Goal: Complete application form

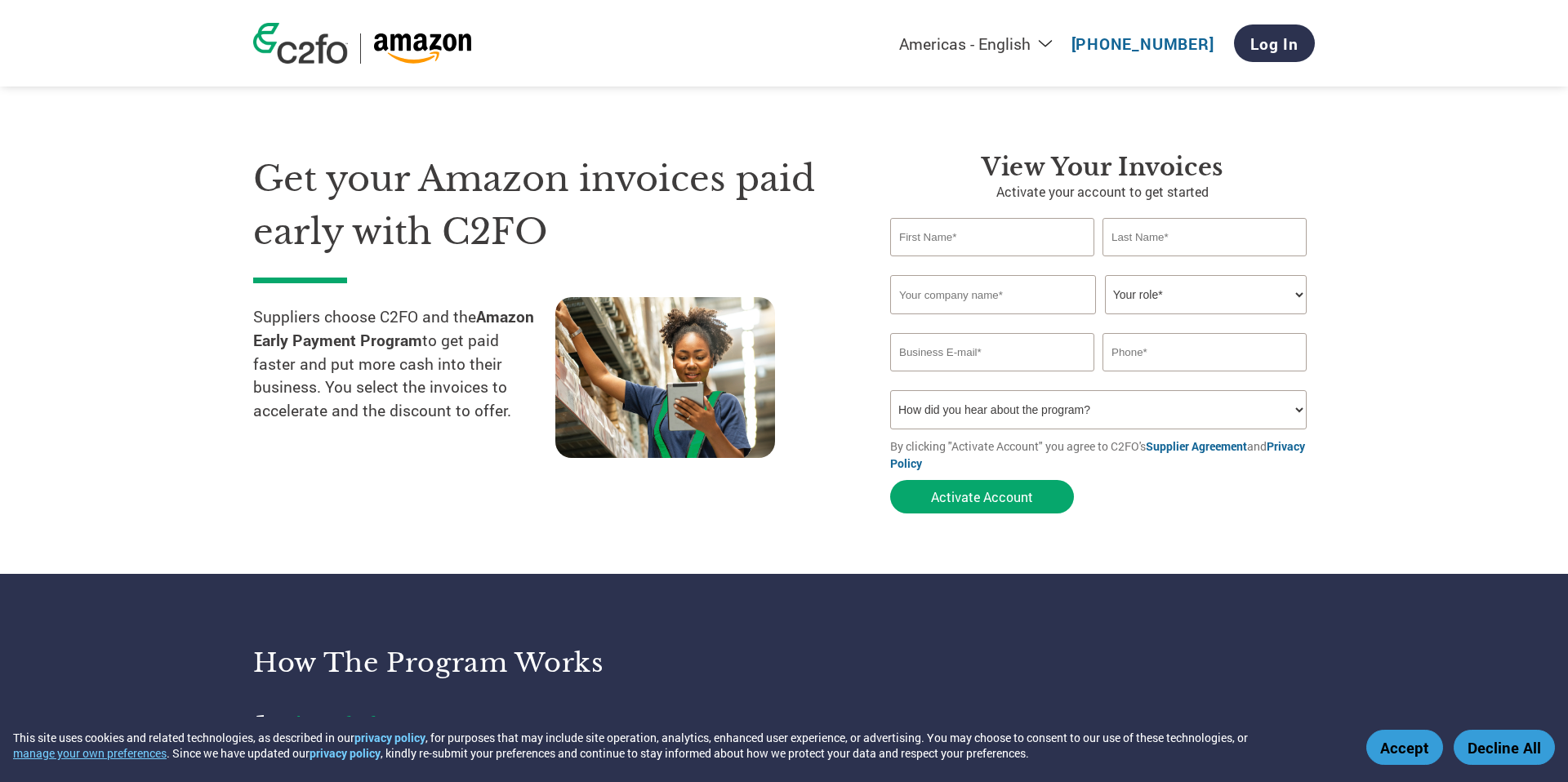
scroll to position [6, 0]
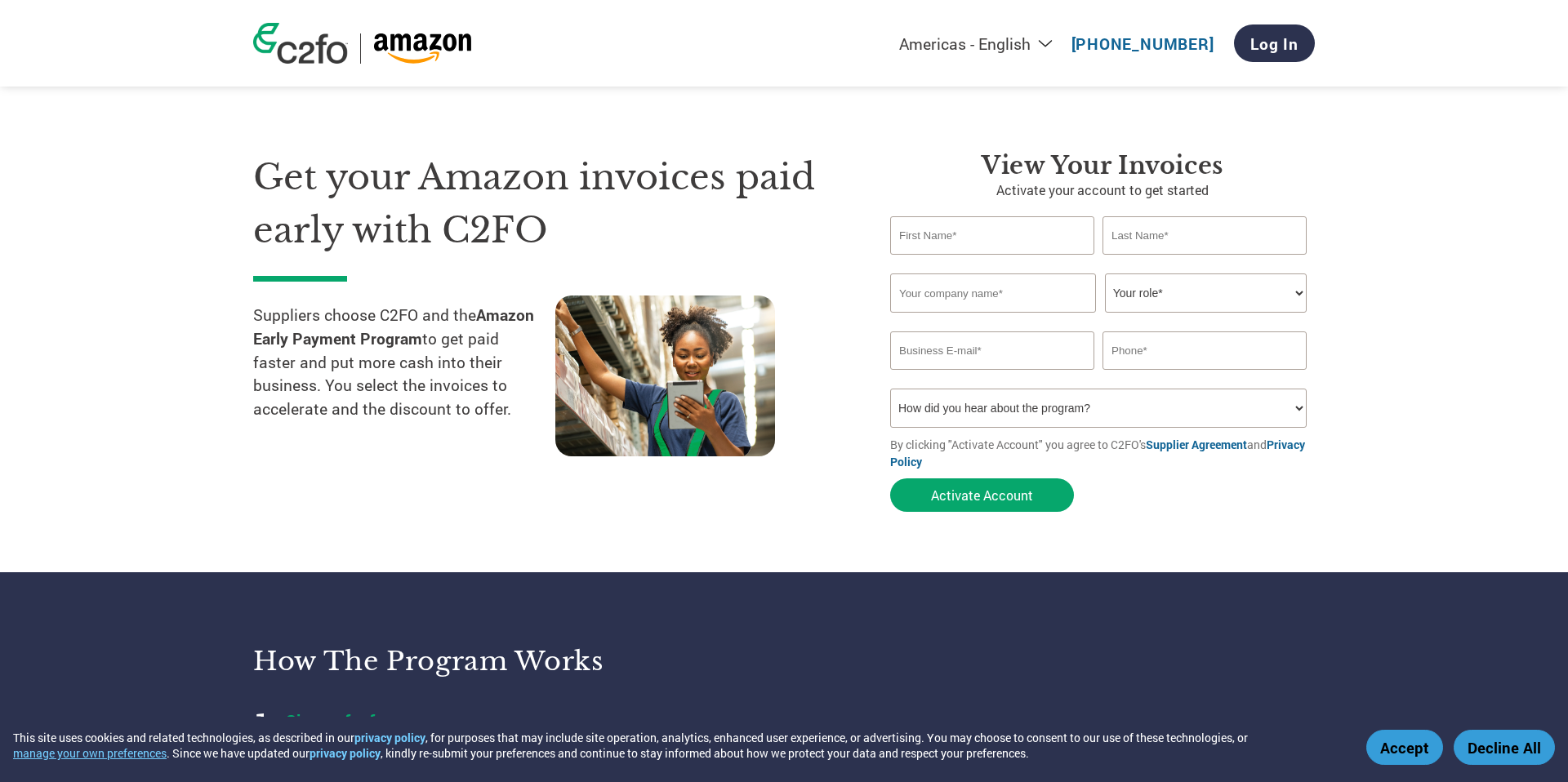
click at [924, 239] on input "text" at bounding box center [992, 235] width 204 height 38
type input "[PERSON_NAME]"
type input "Zsebedics"
type input "volofleet"
type input "[PERSON_NAME][EMAIL_ADDRESS][DOMAIN_NAME]"
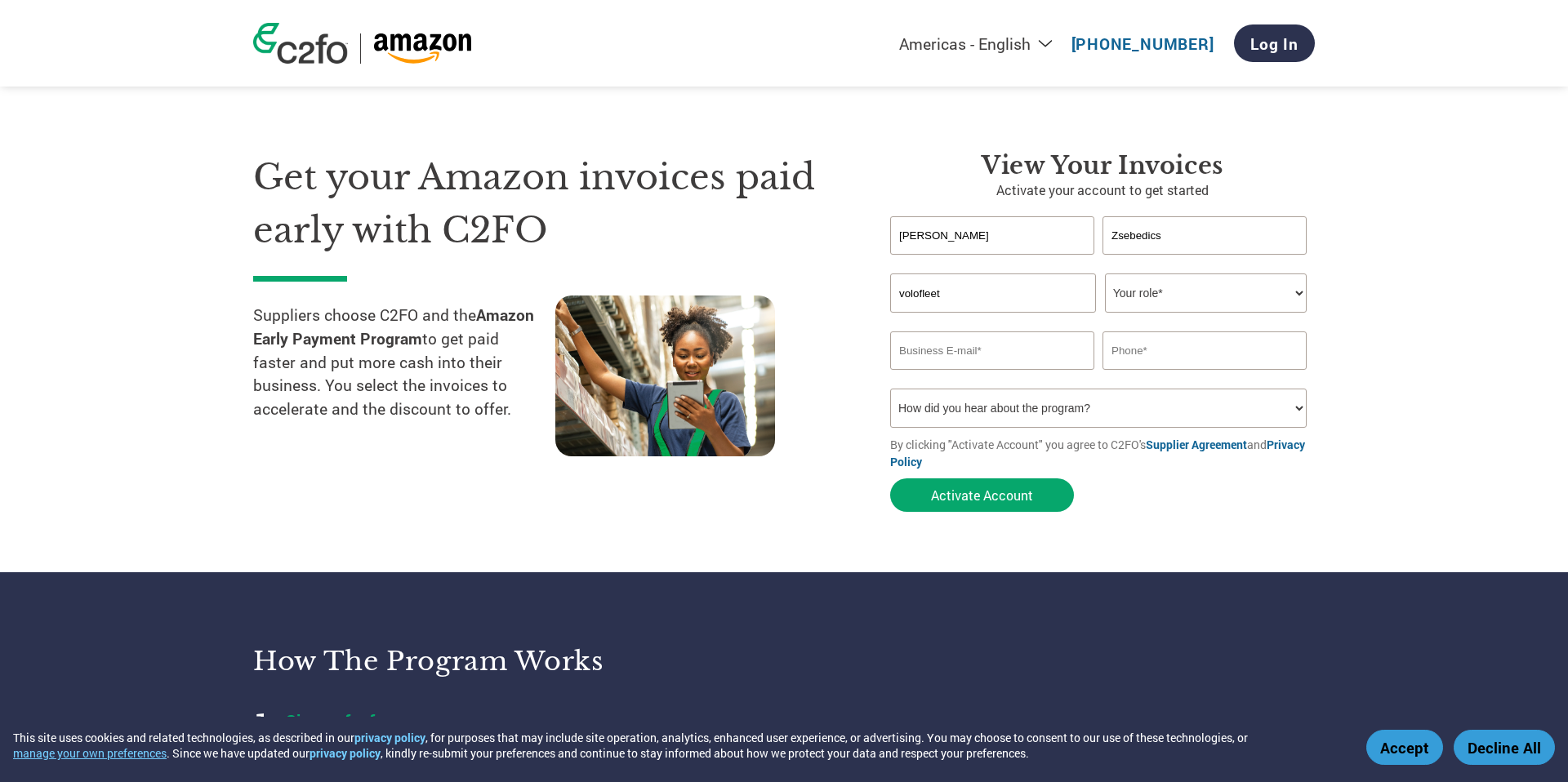
type input "3013431021"
drag, startPoint x: 960, startPoint y: 297, endPoint x: 873, endPoint y: 296, distance: 87.0
click at [873, 296] on div "View Your Invoices Activate your account to get started [PERSON_NAME] Invalid f…" at bounding box center [1090, 335] width 449 height 369
type input "Volo Fleet Logistic Holdings Corporation"
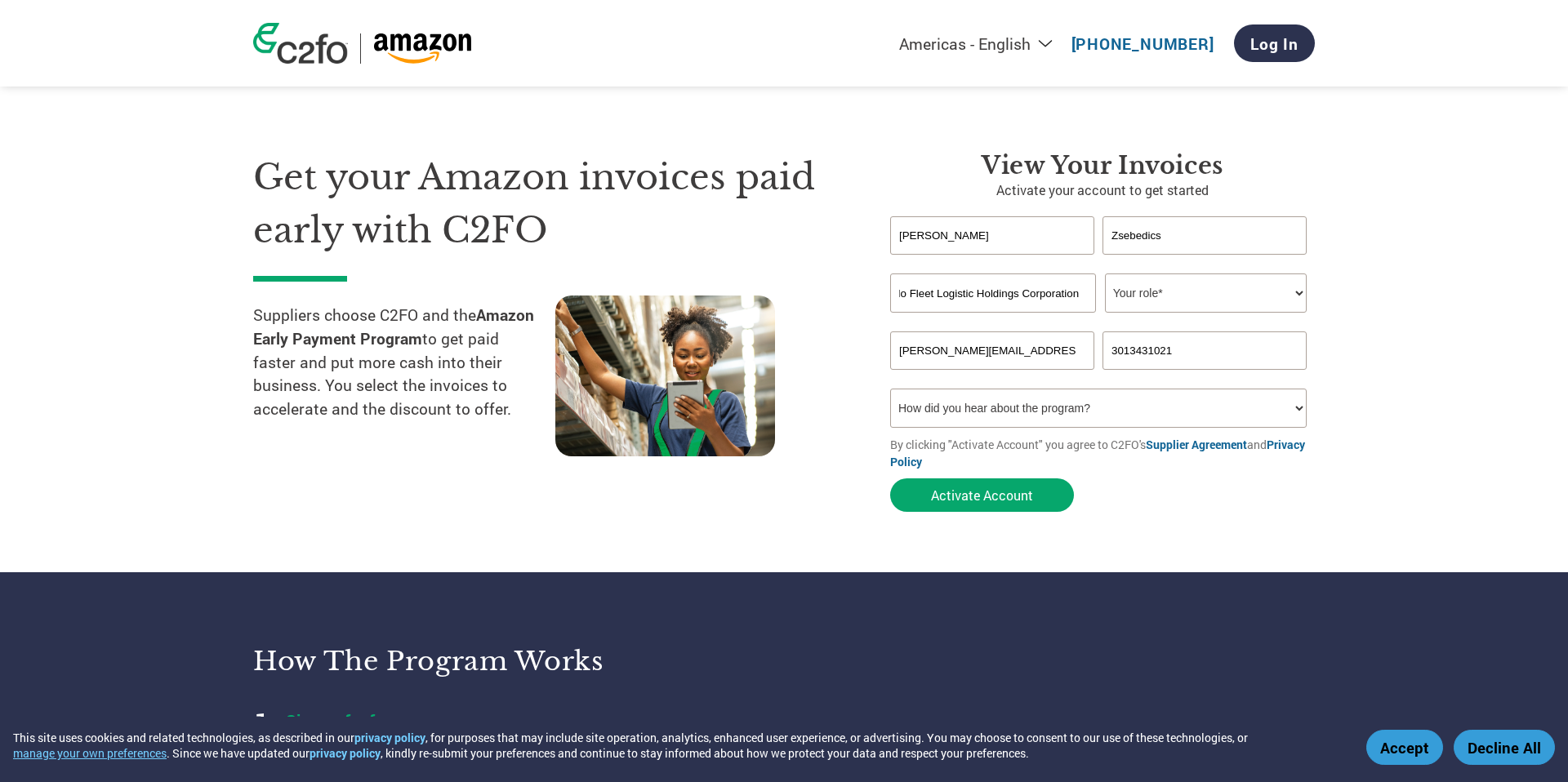
click at [1189, 292] on select "Your role* CFO Controller Credit Manager Finance Director Treasurer CEO Preside…" at bounding box center [1205, 293] width 202 height 39
select select "CEO"
click at [1168, 411] on select "How did you hear about the program? Received a letter Email Social Media Online…" at bounding box center [1098, 408] width 416 height 39
select select "Email"
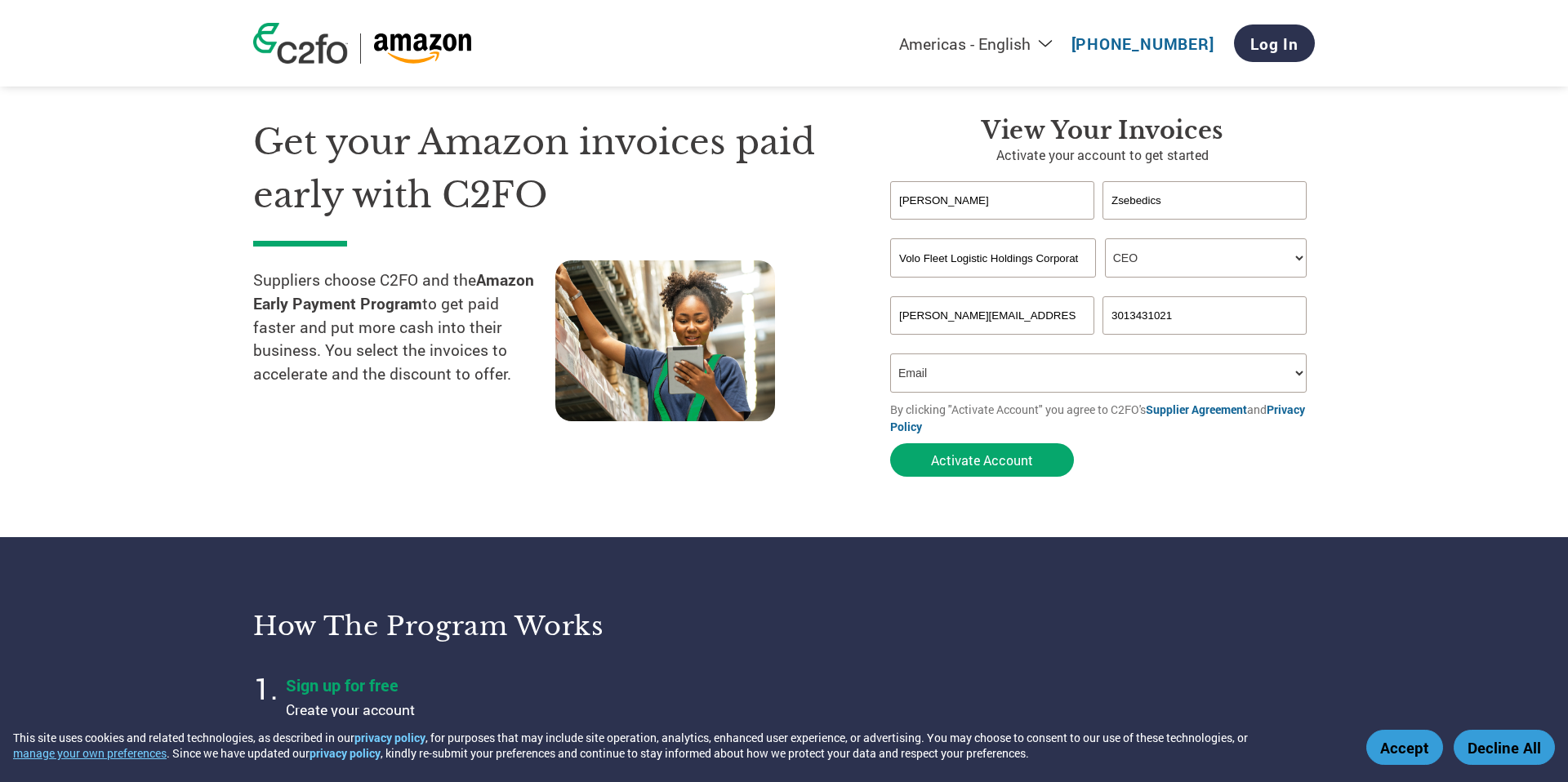
scroll to position [40, 0]
drag, startPoint x: 1013, startPoint y: 317, endPoint x: 920, endPoint y: 316, distance: 93.0
click at [920, 316] on input "[PERSON_NAME][EMAIL_ADDRESS][DOMAIN_NAME]" at bounding box center [992, 317] width 204 height 38
type input "[PERSON_NAME][EMAIL_ADDRESS][PERSON_NAME][DOMAIN_NAME]"
click at [964, 376] on select "How did you hear about the program? Received a letter Email Social Media Online…" at bounding box center [1098, 373] width 416 height 39
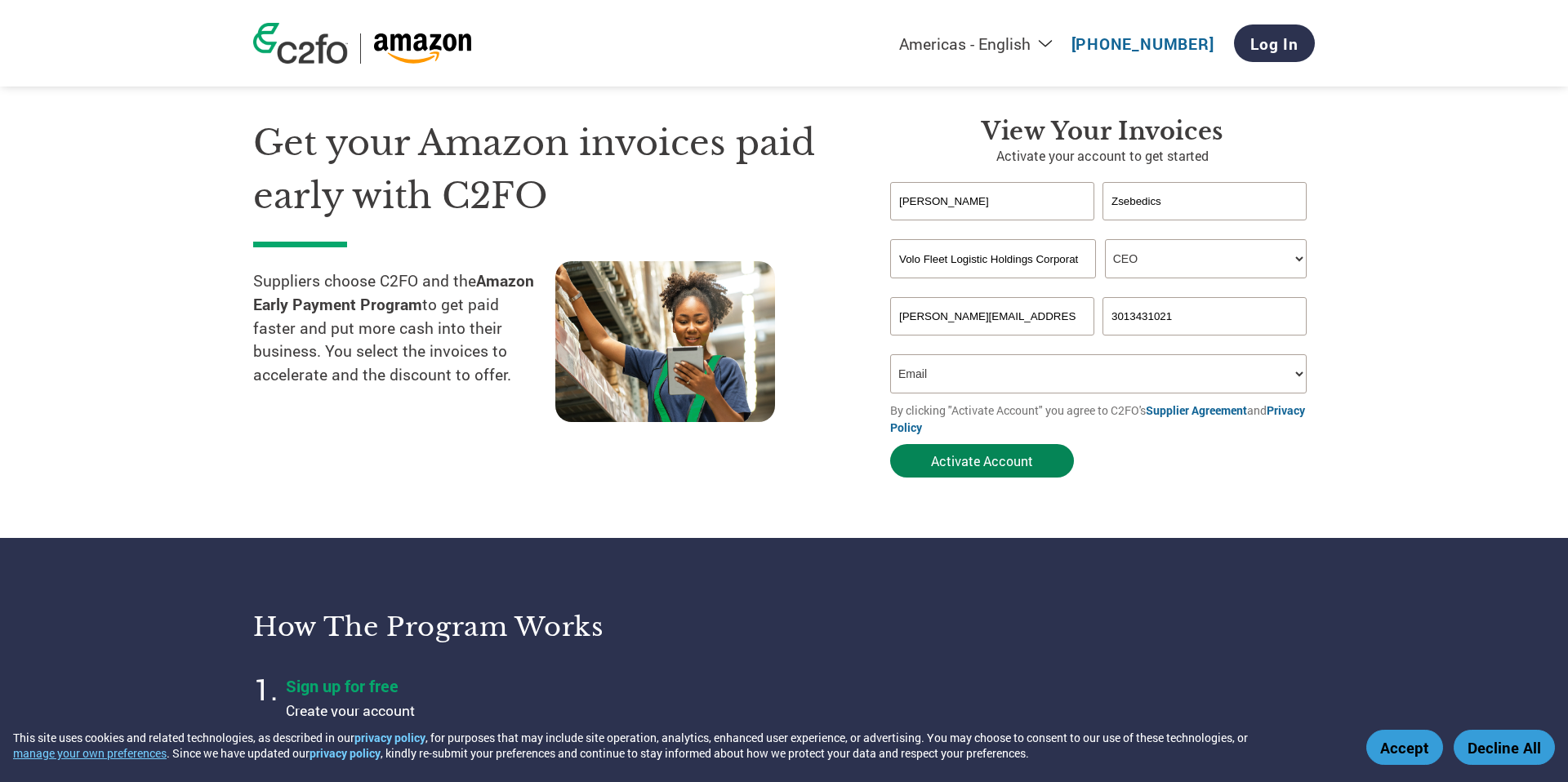
click at [972, 455] on button "Activate Account" at bounding box center [982, 461] width 184 height 33
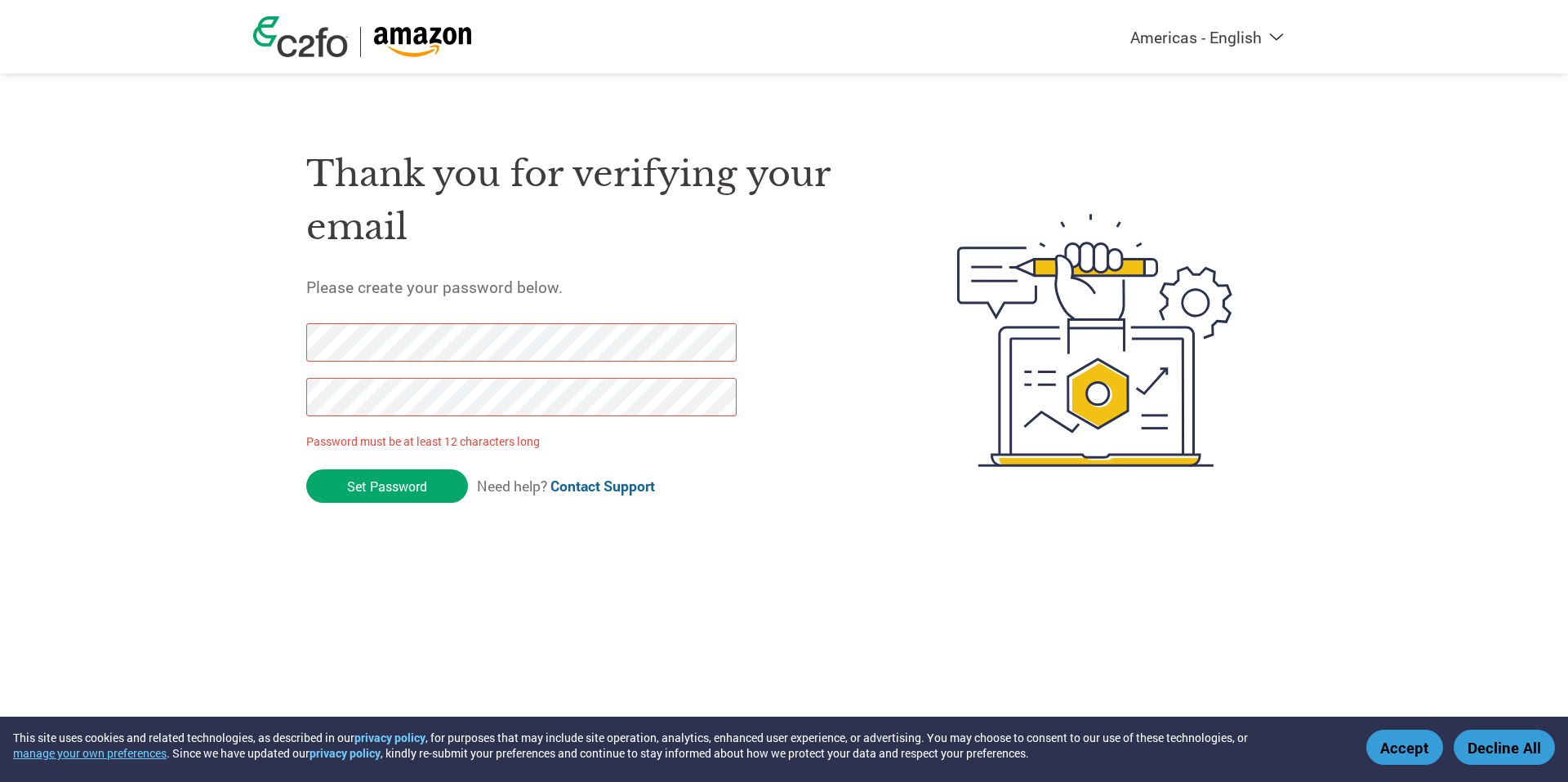
drag, startPoint x: 396, startPoint y: 485, endPoint x: 298, endPoint y: 341, distance: 174.2
click at [298, 341] on div "Thank you for verifying your email Please create your password below. Password …" at bounding box center [784, 340] width 1062 height 433
click at [386, 490] on input "Set Password" at bounding box center [387, 485] width 162 height 33
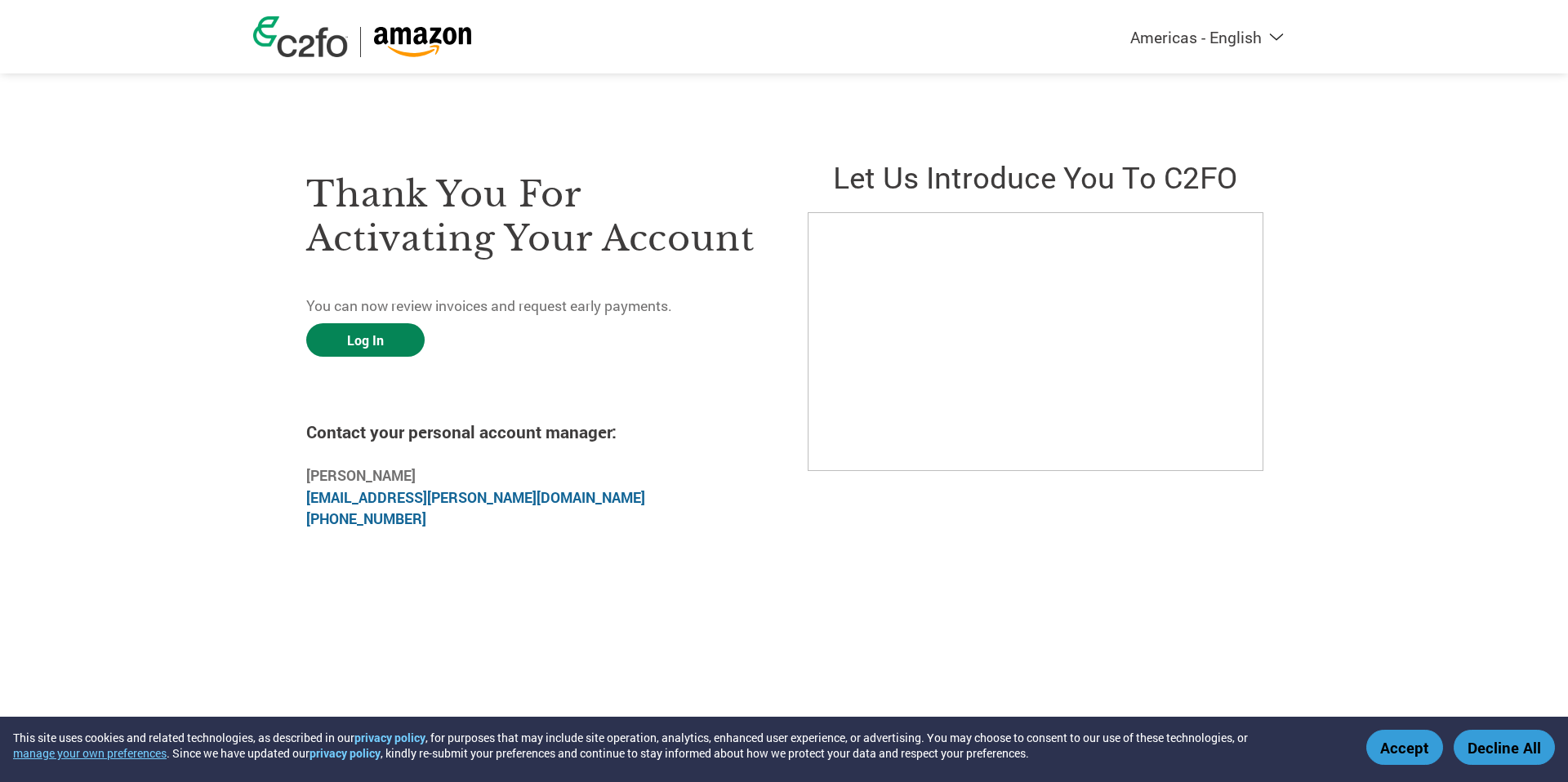
click at [363, 335] on link "Log In" at bounding box center [365, 339] width 119 height 33
